Goal: Transaction & Acquisition: Download file/media

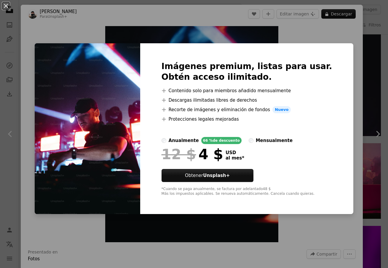
scroll to position [5915, 0]
click at [194, 21] on div "An X shape Imágenes premium, listas para usar. Obtén acceso ilimitado. A plus s…" at bounding box center [194, 134] width 388 height 268
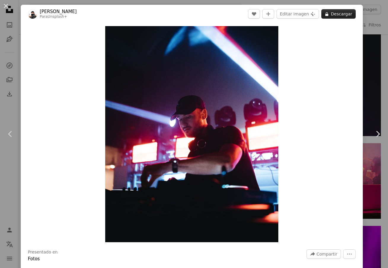
click at [334, 14] on button "A lock Descargar" at bounding box center [339, 13] width 34 height 9
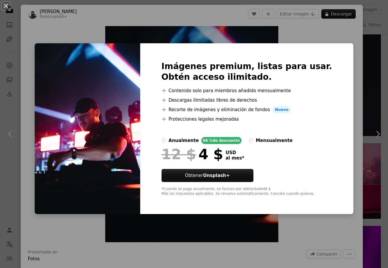
click at [115, 34] on div "An X shape Imágenes premium, listas para usar. Obtén acceso ilimitado. A plus s…" at bounding box center [194, 134] width 388 height 268
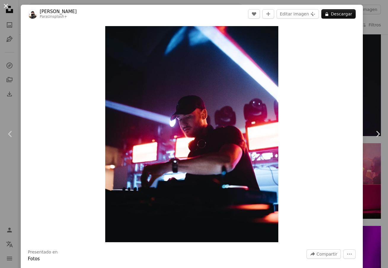
click at [4, 6] on button "An X shape" at bounding box center [5, 5] width 7 height 7
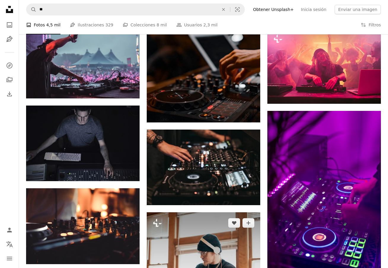
scroll to position [6095, 0]
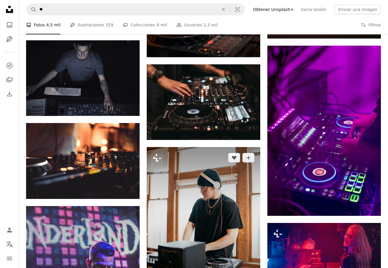
click at [218, 190] on img at bounding box center [204, 218] width 114 height 142
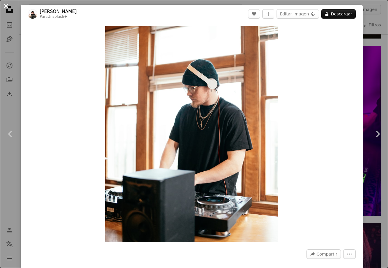
click at [9, 5] on button "An X shape" at bounding box center [5, 5] width 7 height 7
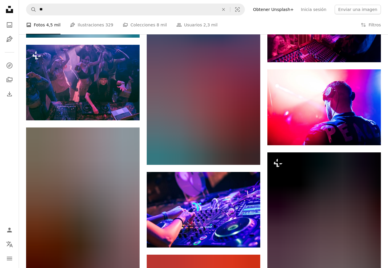
scroll to position [8124, 0]
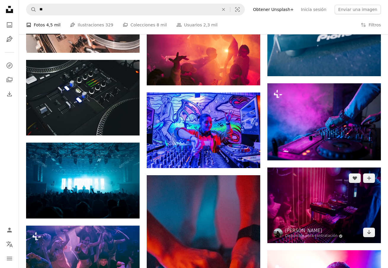
click at [320, 188] on img at bounding box center [325, 206] width 114 height 76
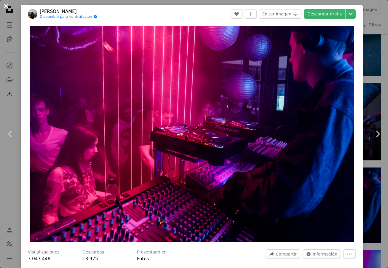
click at [6, 9] on button "An X shape" at bounding box center [5, 5] width 7 height 7
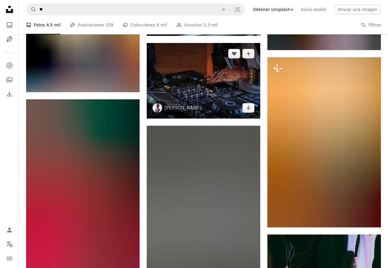
scroll to position [10080, 0]
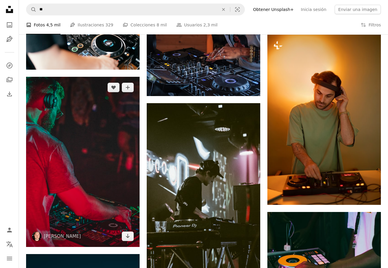
click at [107, 132] on img at bounding box center [83, 162] width 114 height 171
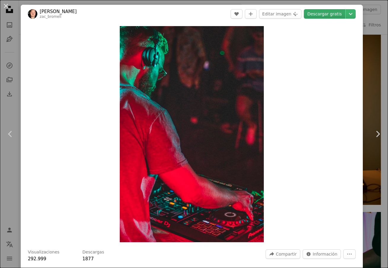
click at [321, 17] on link "Descargar gratis" at bounding box center [325, 13] width 42 height 9
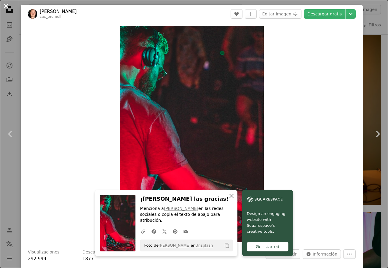
click at [4, 7] on button "An X shape" at bounding box center [5, 5] width 7 height 7
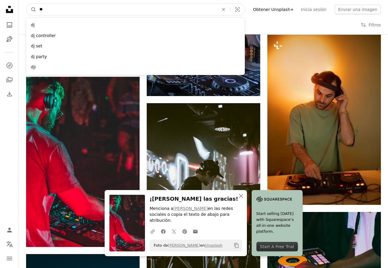
drag, startPoint x: 104, startPoint y: 12, endPoint x: 62, endPoint y: 15, distance: 42.2
click at [62, 15] on input "**" at bounding box center [127, 9] width 181 height 11
type input "*"
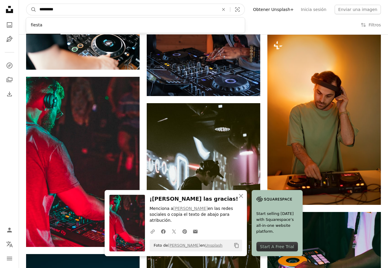
type input "*********"
click at [31, 9] on button "A magnifying glass" at bounding box center [31, 9] width 10 height 11
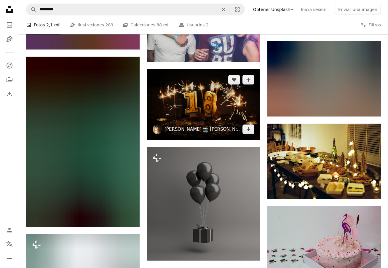
scroll to position [8452, 0]
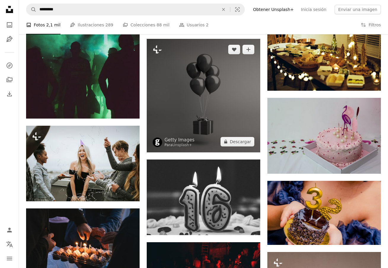
click at [222, 85] on img at bounding box center [204, 96] width 114 height 114
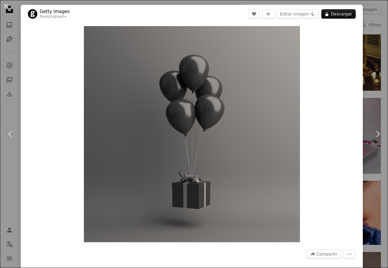
click at [375, 45] on div "An X shape Chevron left Chevron right Getty Images Para Unsplash+ A heart A plu…" at bounding box center [194, 134] width 388 height 268
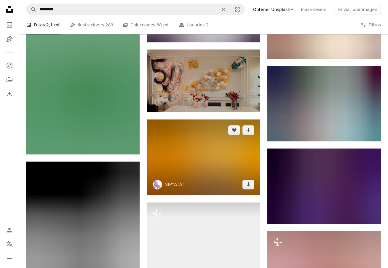
scroll to position [7441, 0]
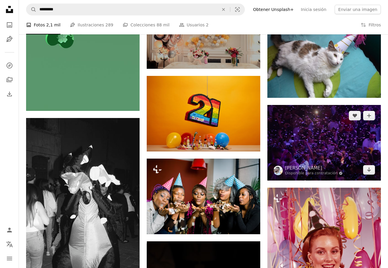
click at [305, 129] on img at bounding box center [325, 143] width 114 height 76
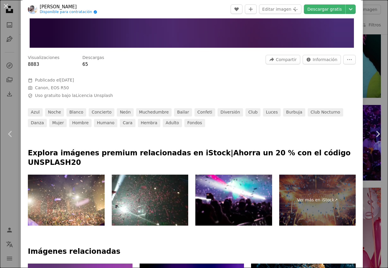
scroll to position [383, 0]
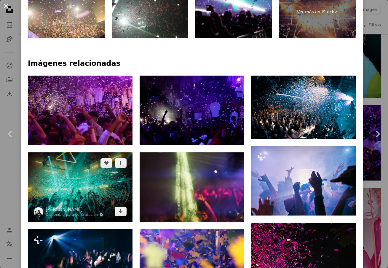
click at [110, 172] on img at bounding box center [80, 188] width 105 height 70
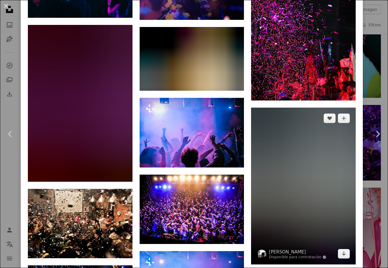
scroll to position [773, 0]
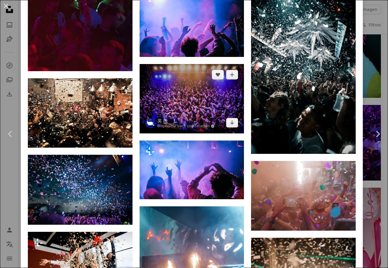
click at [186, 83] on img at bounding box center [192, 98] width 105 height 69
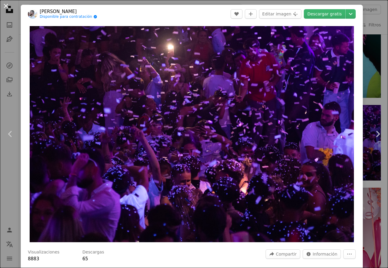
click at [9, 9] on button "An X shape" at bounding box center [5, 5] width 7 height 7
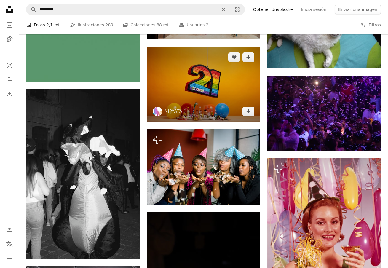
scroll to position [7462, 0]
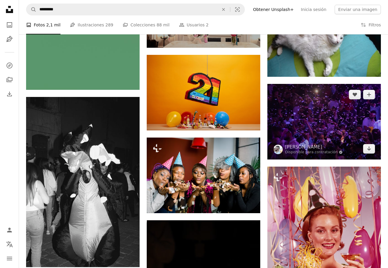
click at [353, 114] on img at bounding box center [325, 122] width 114 height 76
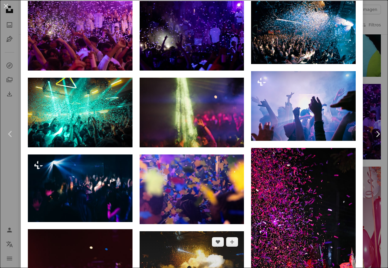
scroll to position [575, 0]
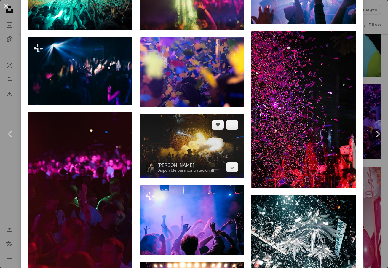
click at [202, 128] on img at bounding box center [192, 146] width 105 height 64
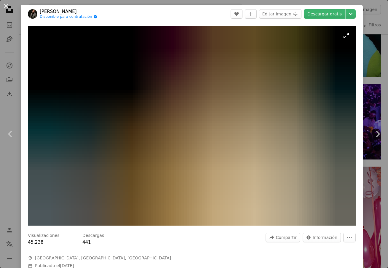
scroll to position [291, 0]
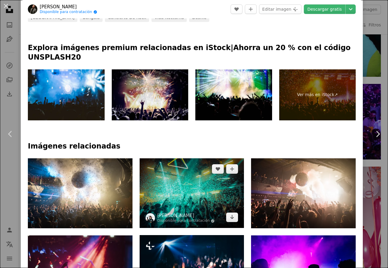
click at [179, 168] on img at bounding box center [192, 193] width 105 height 70
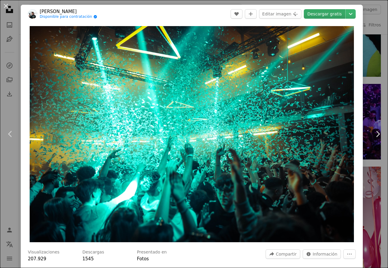
click at [328, 14] on link "Descargar gratis" at bounding box center [325, 13] width 42 height 9
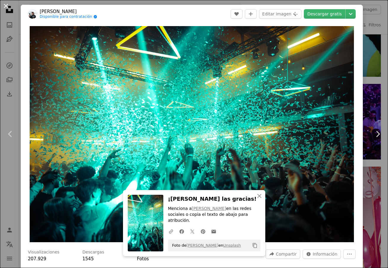
click at [7, 7] on button "An X shape" at bounding box center [5, 5] width 7 height 7
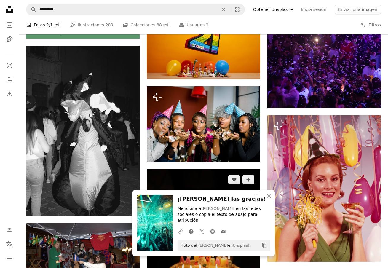
scroll to position [7572, 0]
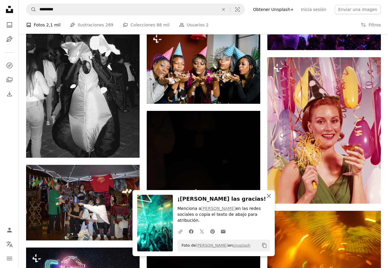
click at [269, 200] on icon "An X shape" at bounding box center [269, 196] width 7 height 7
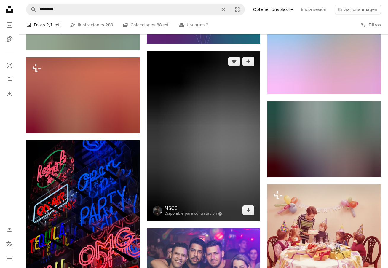
scroll to position [8218, 0]
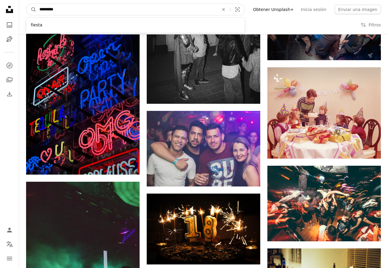
drag, startPoint x: 106, startPoint y: 9, endPoint x: 41, endPoint y: 10, distance: 65.0
click at [41, 10] on input "*********" at bounding box center [127, 9] width 181 height 11
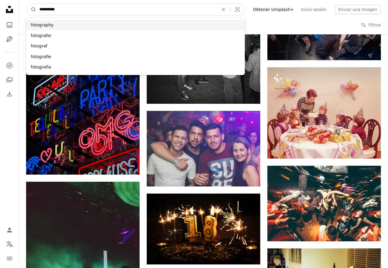
type input "**********"
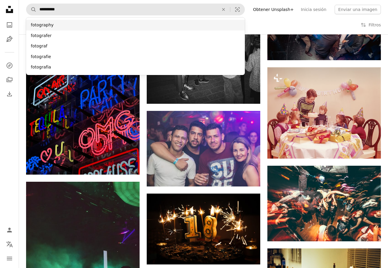
click at [36, 33] on div "fotografer" at bounding box center [135, 36] width 219 height 11
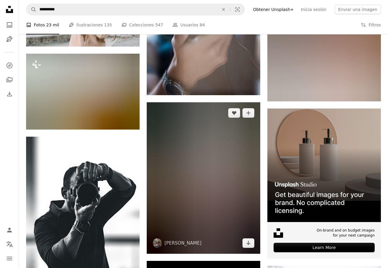
scroll to position [2102, 0]
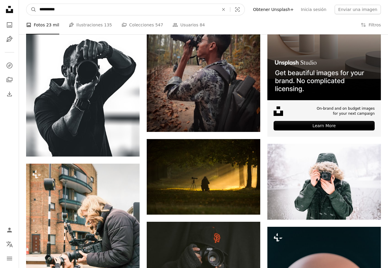
click at [41, 10] on input "**********" at bounding box center [127, 9] width 181 height 11
click at [39, 10] on input "**********" at bounding box center [127, 9] width 181 height 11
type input "**********"
click at [31, 9] on button "A magnifying glass" at bounding box center [31, 9] width 10 height 11
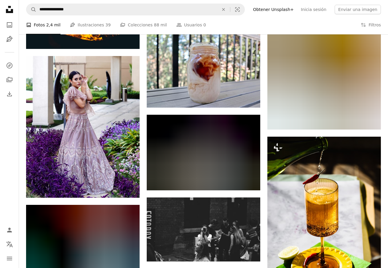
scroll to position [669, 0]
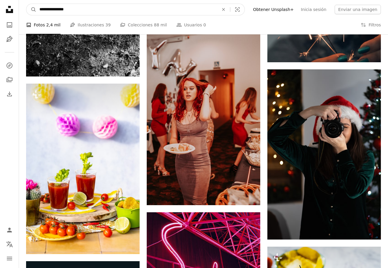
drag, startPoint x: 50, startPoint y: 7, endPoint x: 24, endPoint y: 7, distance: 26.4
click at [24, 7] on nav "**********" at bounding box center [203, 9] width 369 height 19
type input "**********"
click at [31, 9] on button "A magnifying glass" at bounding box center [31, 9] width 10 height 11
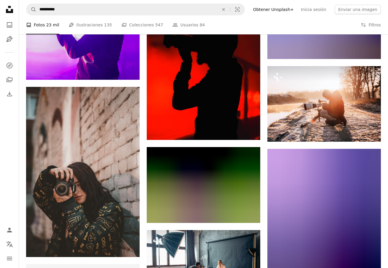
scroll to position [734, 0]
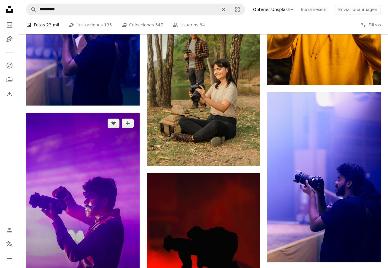
click at [119, 145] on img at bounding box center [83, 198] width 114 height 171
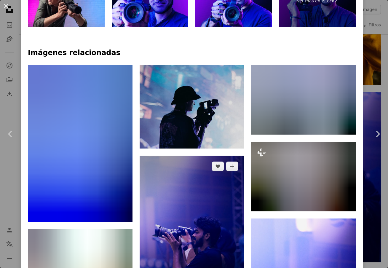
scroll to position [384, 0]
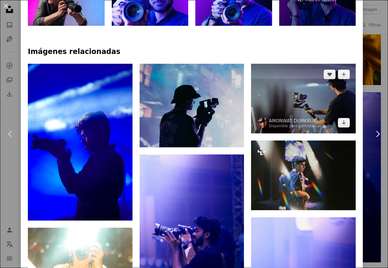
click at [296, 74] on img at bounding box center [303, 99] width 105 height 70
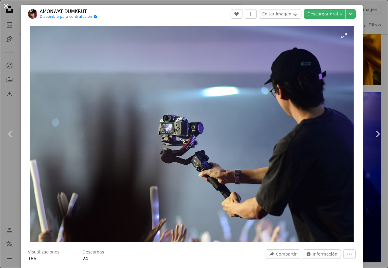
scroll to position [1, 0]
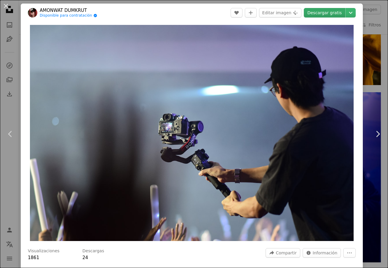
click at [322, 15] on link "Descargar gratis" at bounding box center [325, 12] width 42 height 9
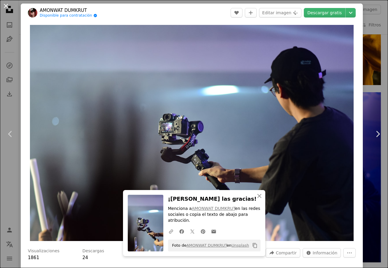
click at [3, 6] on button "An X shape" at bounding box center [5, 5] width 7 height 7
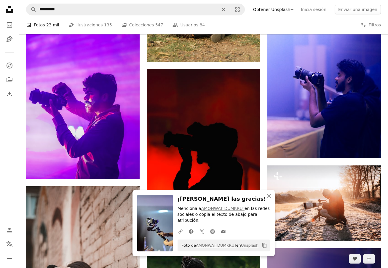
scroll to position [902, 0]
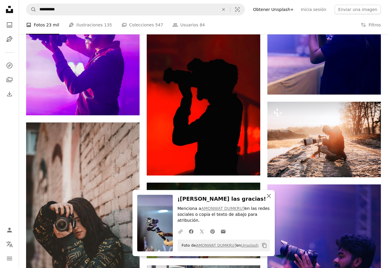
click at [265, 196] on button "An X shape Cerrar" at bounding box center [269, 196] width 12 height 12
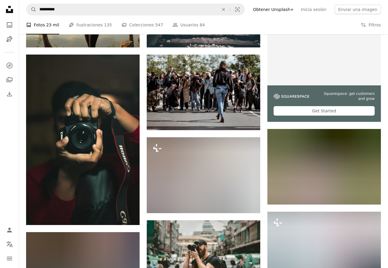
scroll to position [0, 0]
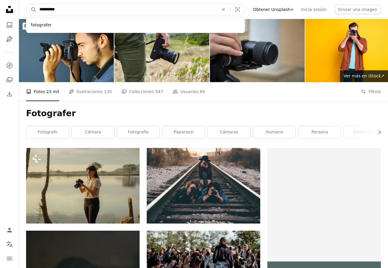
drag, startPoint x: 78, startPoint y: 7, endPoint x: 39, endPoint y: 10, distance: 39.1
click at [39, 10] on input "**********" at bounding box center [127, 9] width 181 height 11
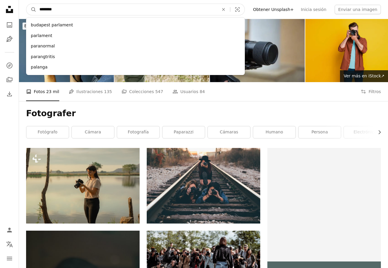
type input "*********"
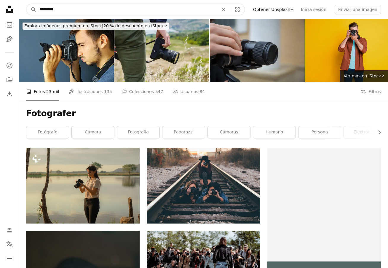
click at [31, 9] on button "A magnifying glass" at bounding box center [31, 9] width 10 height 11
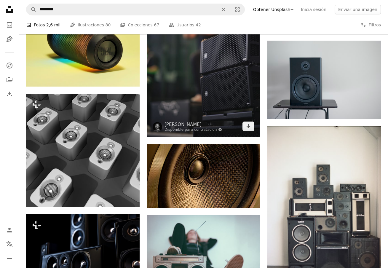
scroll to position [689, 0]
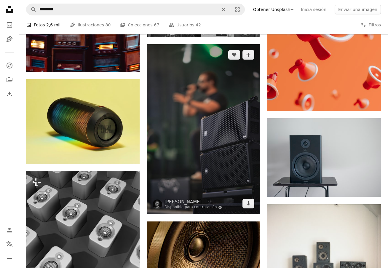
click at [206, 127] on img at bounding box center [204, 129] width 114 height 171
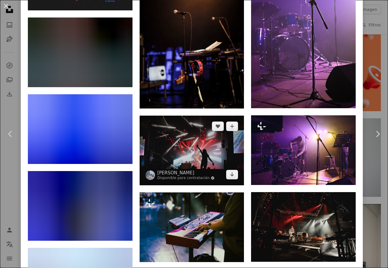
scroll to position [715, 0]
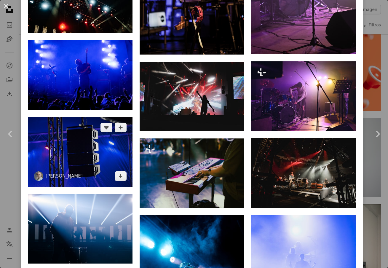
click at [85, 125] on img at bounding box center [80, 152] width 105 height 70
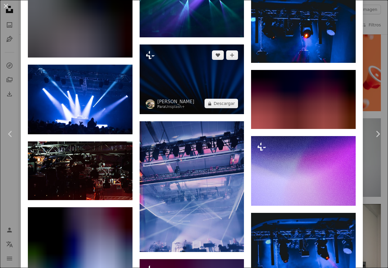
scroll to position [1341, 0]
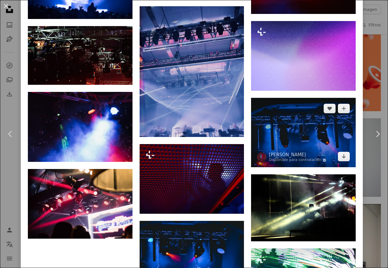
click at [302, 118] on img at bounding box center [303, 133] width 105 height 70
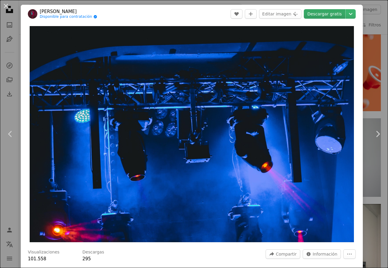
click at [329, 10] on link "Descargar gratis" at bounding box center [325, 13] width 42 height 9
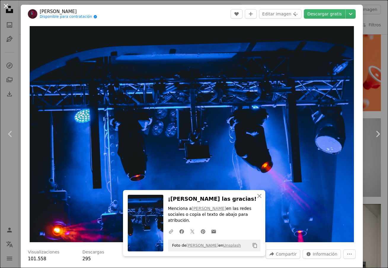
click at [7, 6] on button "An X shape" at bounding box center [5, 5] width 7 height 7
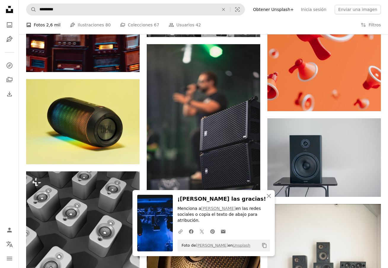
scroll to position [688, 0]
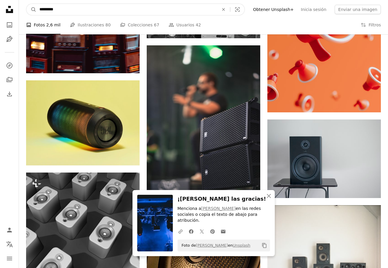
drag, startPoint x: 90, startPoint y: 7, endPoint x: 37, endPoint y: 11, distance: 53.3
click at [37, 11] on input "*********" at bounding box center [127, 9] width 181 height 11
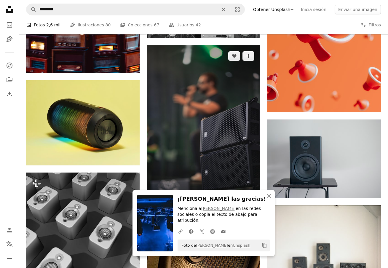
click at [182, 121] on img at bounding box center [204, 130] width 114 height 171
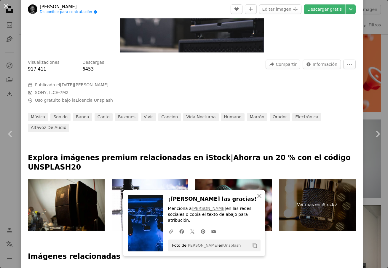
scroll to position [247, 0]
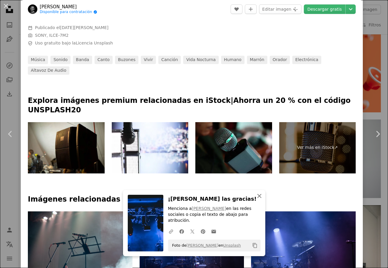
click at [261, 197] on icon "An X shape" at bounding box center [259, 196] width 7 height 7
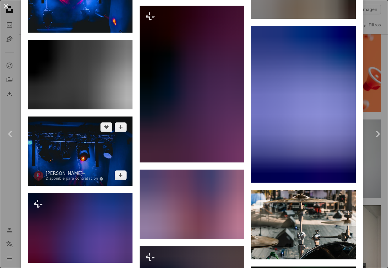
scroll to position [1967, 0]
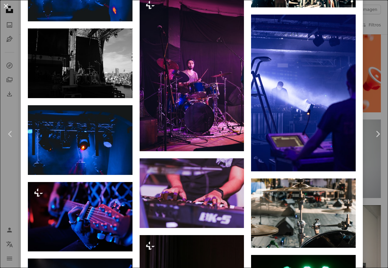
click at [3, 6] on button "An X shape" at bounding box center [5, 5] width 7 height 7
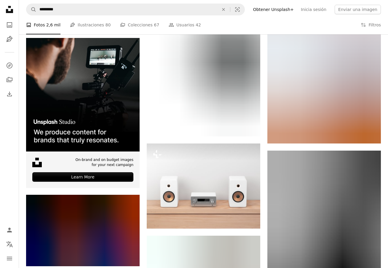
scroll to position [1068, 0]
